Goal: Information Seeking & Learning: Check status

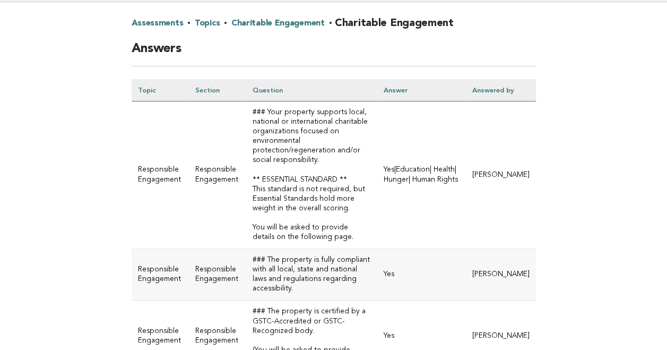
scroll to position [106, 0]
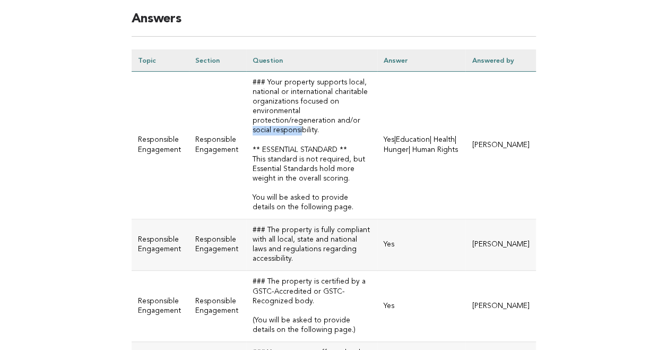
drag, startPoint x: 269, startPoint y: 158, endPoint x: 272, endPoint y: 168, distance: 10.6
click at [272, 168] on td "### Your property supports local, national or international charitable organiza…" at bounding box center [311, 146] width 131 height 148
drag, startPoint x: 272, startPoint y: 168, endPoint x: 269, endPoint y: 222, distance: 54.2
click at [269, 219] on td "### Your property supports local, national or international charitable organiza…" at bounding box center [311, 146] width 131 height 148
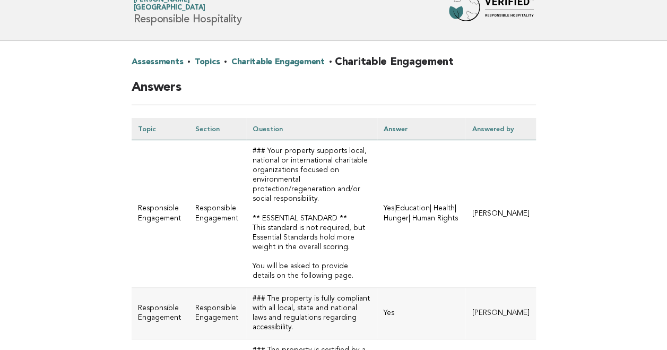
scroll to position [0, 0]
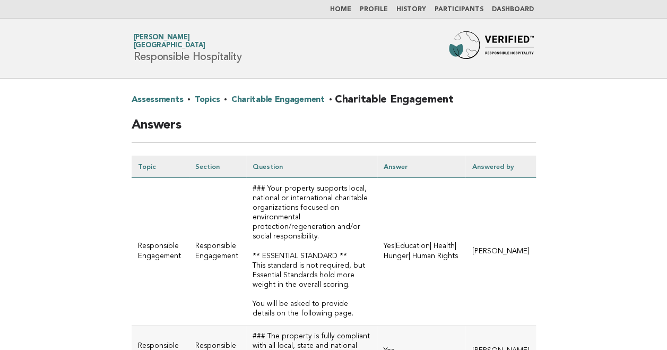
click at [515, 10] on link "Dashboard" at bounding box center [513, 9] width 42 height 6
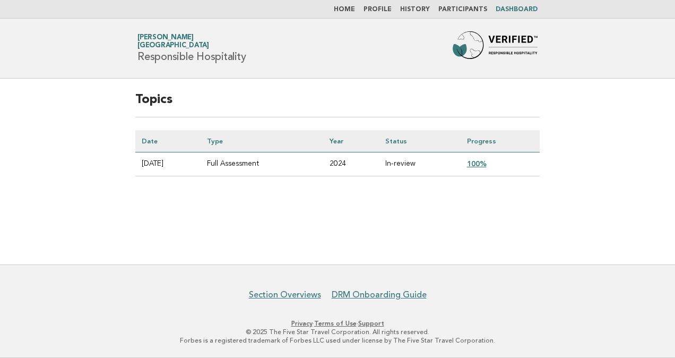
click at [421, 202] on div "Topics Date Type Year Status Progress 2024-11-01 Full Assessment 2024 In-review…" at bounding box center [338, 142] width 430 height 127
drag, startPoint x: 231, startPoint y: 159, endPoint x: 528, endPoint y: 153, distance: 296.8
click at [528, 153] on tr "2024-11-01 Full Assessment 2024 In-review 100%" at bounding box center [337, 164] width 405 height 24
drag, startPoint x: 528, startPoint y: 153, endPoint x: 516, endPoint y: 213, distance: 61.7
click at [526, 225] on main "Topics Date Type Year Status Progress 2024-11-01 Full Assessment 2024 In-review…" at bounding box center [337, 172] width 675 height 186
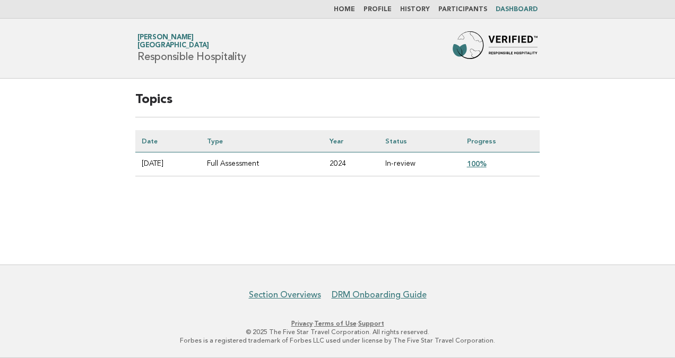
click at [443, 212] on main "Topics Date Type Year Status Progress 2024-11-01 Full Assessment 2024 In-review…" at bounding box center [337, 172] width 675 height 186
click at [485, 162] on link "100%" at bounding box center [477, 163] width 20 height 8
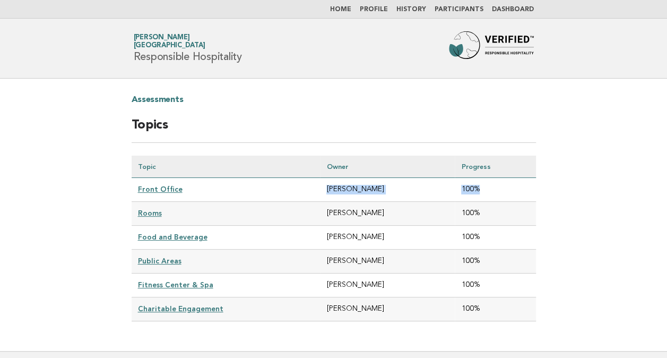
drag, startPoint x: 271, startPoint y: 186, endPoint x: 512, endPoint y: 180, distance: 241.1
click at [512, 180] on tr "Front Office Anamaria Nicolae 100%" at bounding box center [334, 190] width 405 height 24
drag, startPoint x: 512, startPoint y: 180, endPoint x: 407, endPoint y: 250, distance: 125.6
click at [436, 257] on td "[PERSON_NAME]" at bounding box center [387, 262] width 135 height 24
click at [152, 189] on link "Front Office" at bounding box center [160, 189] width 45 height 8
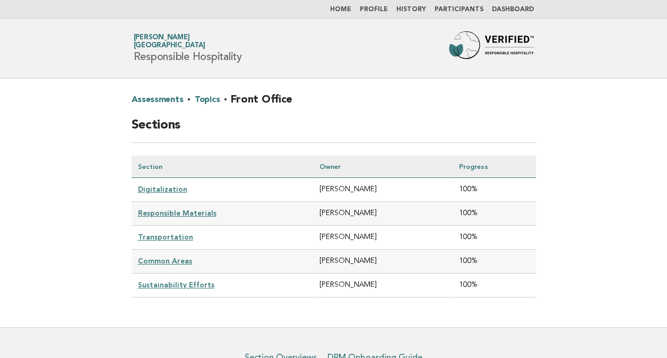
drag, startPoint x: 372, startPoint y: 182, endPoint x: 426, endPoint y: 202, distance: 58.1
click at [426, 202] on tbody "Digitalization Anamaria Nicolae 100% Responsible Materials Anamaria Nicolae 100…" at bounding box center [334, 237] width 405 height 119
drag, startPoint x: 426, startPoint y: 202, endPoint x: 356, endPoint y: 264, distance: 94.4
click at [379, 265] on td "[PERSON_NAME]" at bounding box center [383, 262] width 140 height 24
click at [186, 209] on link "Responsible Materials" at bounding box center [177, 213] width 79 height 8
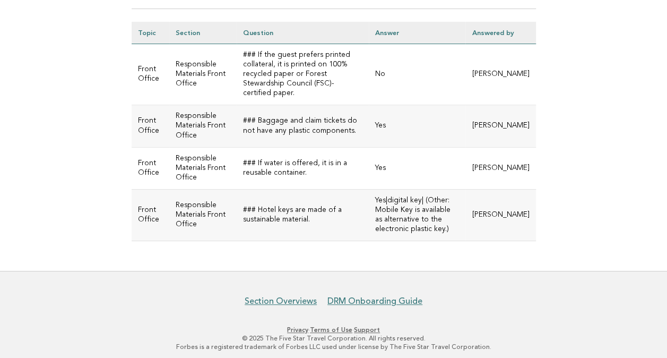
scroll to position [137, 0]
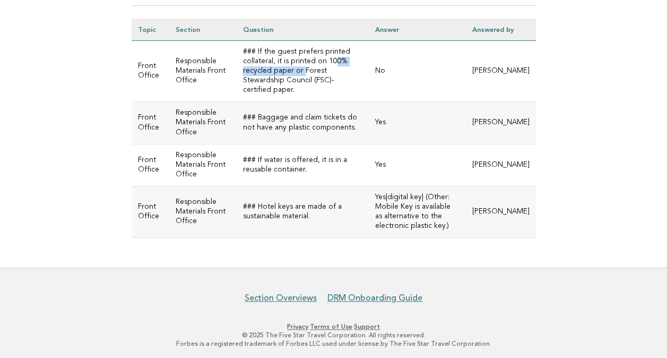
drag, startPoint x: 298, startPoint y: 71, endPoint x: 336, endPoint y: 75, distance: 37.4
click at [336, 75] on td "### If the guest prefers printed collateral, it is printed on 100% recycled pap…" at bounding box center [303, 71] width 132 height 61
drag, startPoint x: 336, startPoint y: 75, endPoint x: 309, endPoint y: 138, distance: 68.0
click at [309, 138] on td "### Baggage and claim tickets do not have any plastic components." at bounding box center [303, 123] width 132 height 42
drag, startPoint x: 383, startPoint y: 194, endPoint x: 426, endPoint y: 193, distance: 43.0
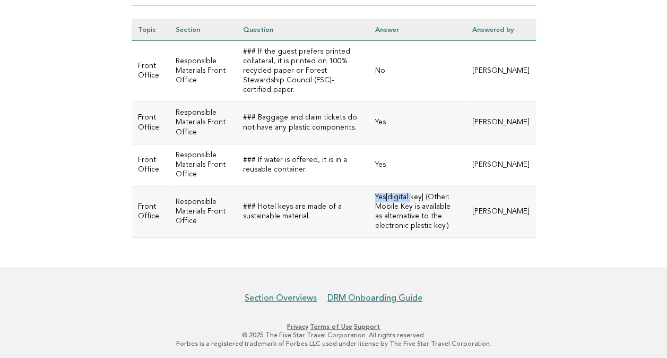
click at [426, 193] on td "Yes|digital key| (Other: Mobile Key is available as alternative to the electron…" at bounding box center [417, 211] width 97 height 51
drag, startPoint x: 426, startPoint y: 193, endPoint x: 405, endPoint y: 255, distance: 65.8
click at [405, 255] on div "Assessments · Topics · Front Office · Responsible Materials Answers Topic Secti…" at bounding box center [334, 105] width 430 height 326
drag, startPoint x: 290, startPoint y: 220, endPoint x: 1, endPoint y: 105, distance: 311.4
click at [289, 219] on td "### Hotel keys are made of a sustainable material." at bounding box center [303, 211] width 132 height 51
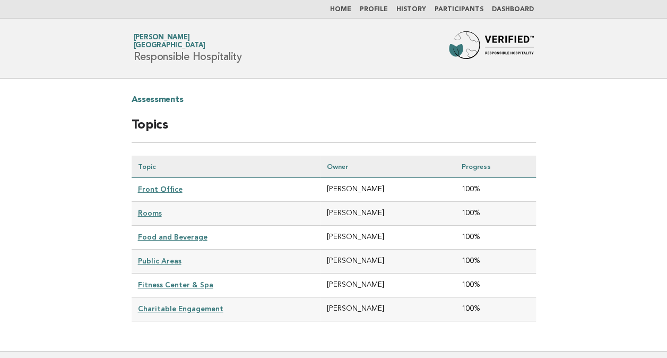
click at [437, 89] on div "Assessments Topics Topic Owner Progress Front Office [PERSON_NAME] 100% Rooms […" at bounding box center [334, 215] width 430 height 272
click at [511, 6] on link "Dashboard" at bounding box center [513, 9] width 42 height 6
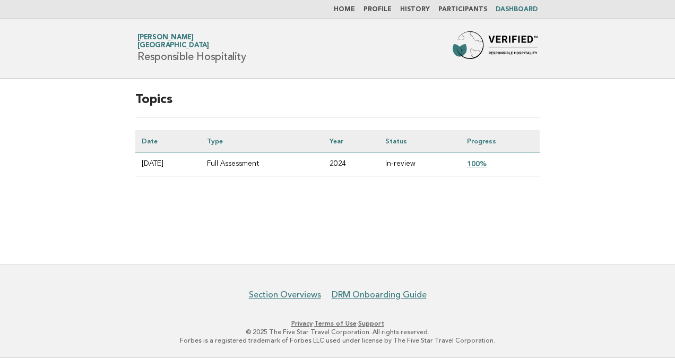
click at [485, 162] on link "100%" at bounding box center [477, 163] width 20 height 8
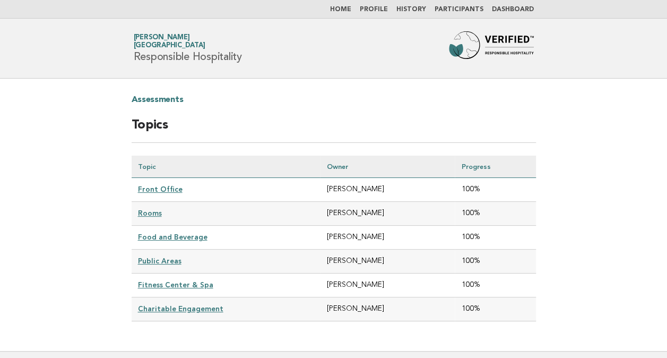
drag, startPoint x: 497, startPoint y: 133, endPoint x: 639, endPoint y: 322, distance: 236.1
click at [639, 322] on main "Assessments Topics Topic Owner Progress Front Office [PERSON_NAME] 100% Rooms […" at bounding box center [333, 215] width 667 height 272
drag, startPoint x: 639, startPoint y: 322, endPoint x: 497, endPoint y: 119, distance: 247.4
click at [497, 119] on h2 "Topics" at bounding box center [334, 130] width 405 height 26
click at [538, 123] on div "Assessments Topics Topic Owner Progress Front Office [PERSON_NAME] 100% Rooms […" at bounding box center [334, 215] width 430 height 272
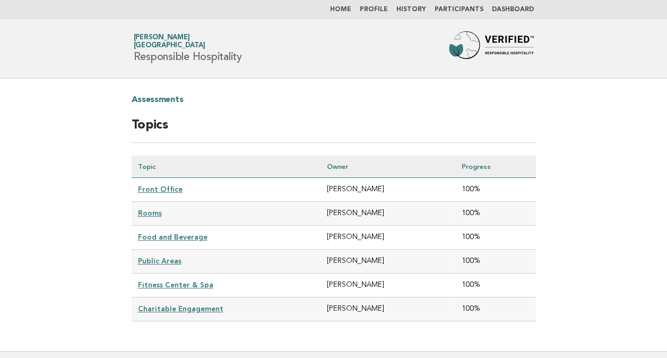
drag, startPoint x: 393, startPoint y: 110, endPoint x: 398, endPoint y: 109, distance: 5.4
click at [393, 110] on h2 "Assessments" at bounding box center [334, 103] width 405 height 25
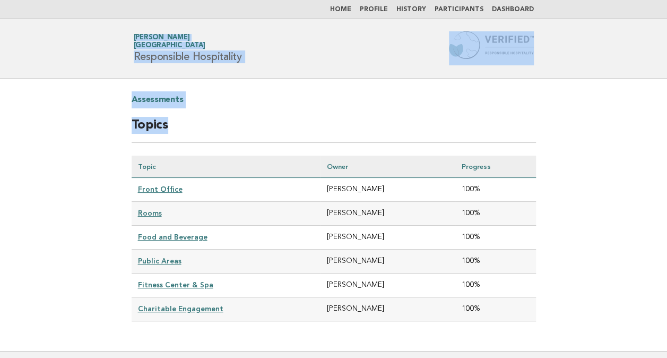
drag, startPoint x: 188, startPoint y: 31, endPoint x: 675, endPoint y: 311, distance: 561.0
click at [667, 311] on html "Home Profile History Participants Dashboard Forbes Travel Guide [PERSON_NAME][G…" at bounding box center [333, 222] width 667 height 444
drag, startPoint x: 675, startPoint y: 311, endPoint x: 572, endPoint y: 113, distance: 222.5
click at [572, 113] on main "Assessments Topics Topic Owner Progress Front Office [PERSON_NAME] 100% Rooms […" at bounding box center [333, 215] width 667 height 272
click at [567, 209] on main "Assessments Topics Topic Owner Progress Front Office [PERSON_NAME] 100% Rooms […" at bounding box center [333, 215] width 667 height 272
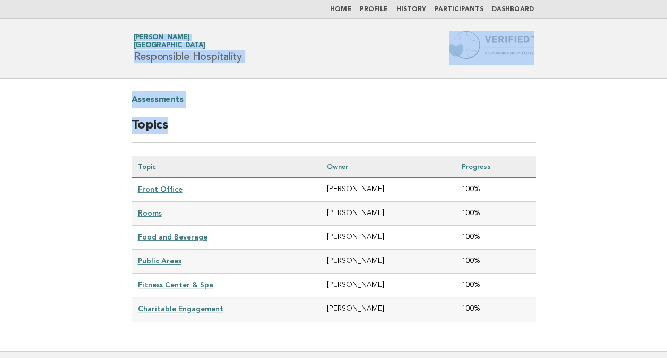
click at [554, 190] on main "Assessments Topics Topic Owner Progress Front Office [PERSON_NAME] 100% Rooms […" at bounding box center [333, 215] width 667 height 272
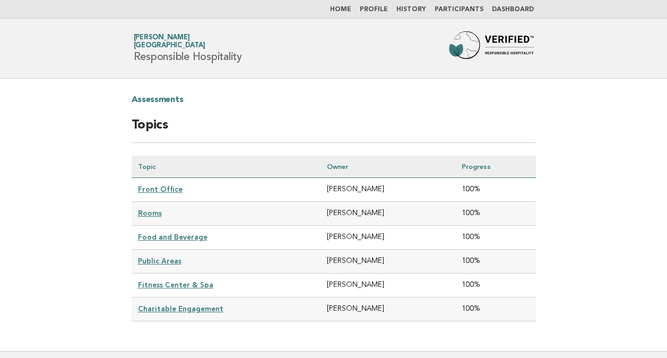
click at [631, 48] on header "Forbes Travel Guide [PERSON_NAME][GEOGRAPHIC_DATA][PERSON_NAME] Responsible Hos…" at bounding box center [333, 49] width 667 height 60
